Goal: Navigation & Orientation: Go to known website

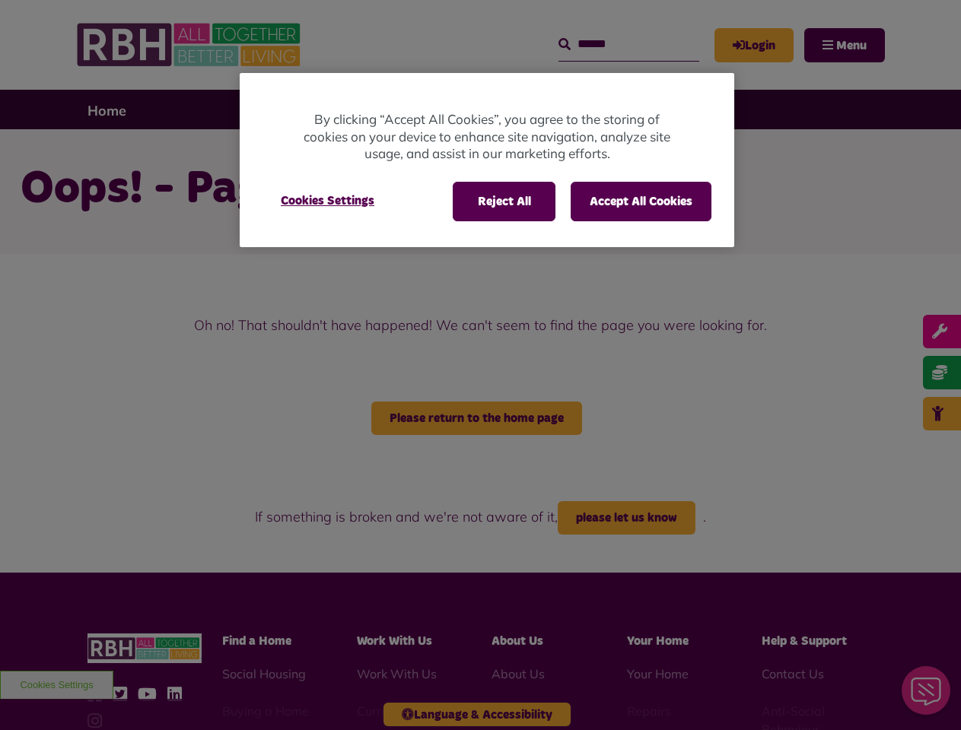
click at [480, 365] on div at bounding box center [480, 365] width 961 height 730
click at [503, 202] on button "Reject All" at bounding box center [504, 202] width 103 height 40
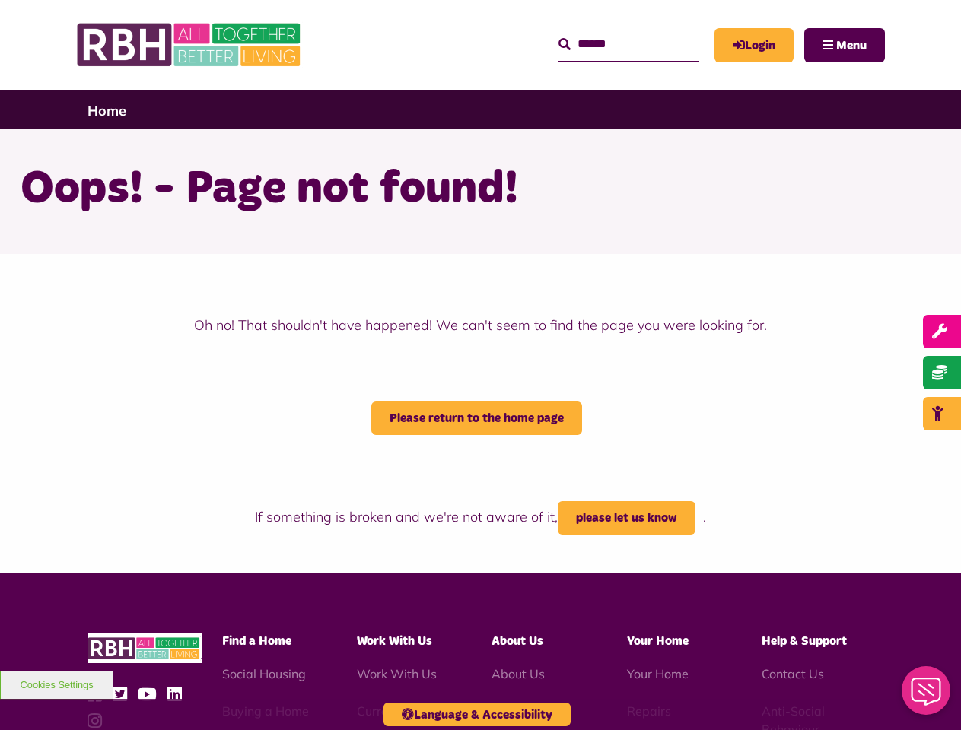
click at [641, 202] on button "Accept All Cookies" at bounding box center [641, 202] width 141 height 40
click at [327, 201] on h1 "Oops! - Page not found!" at bounding box center [481, 189] width 920 height 59
